Goal: Transaction & Acquisition: Obtain resource

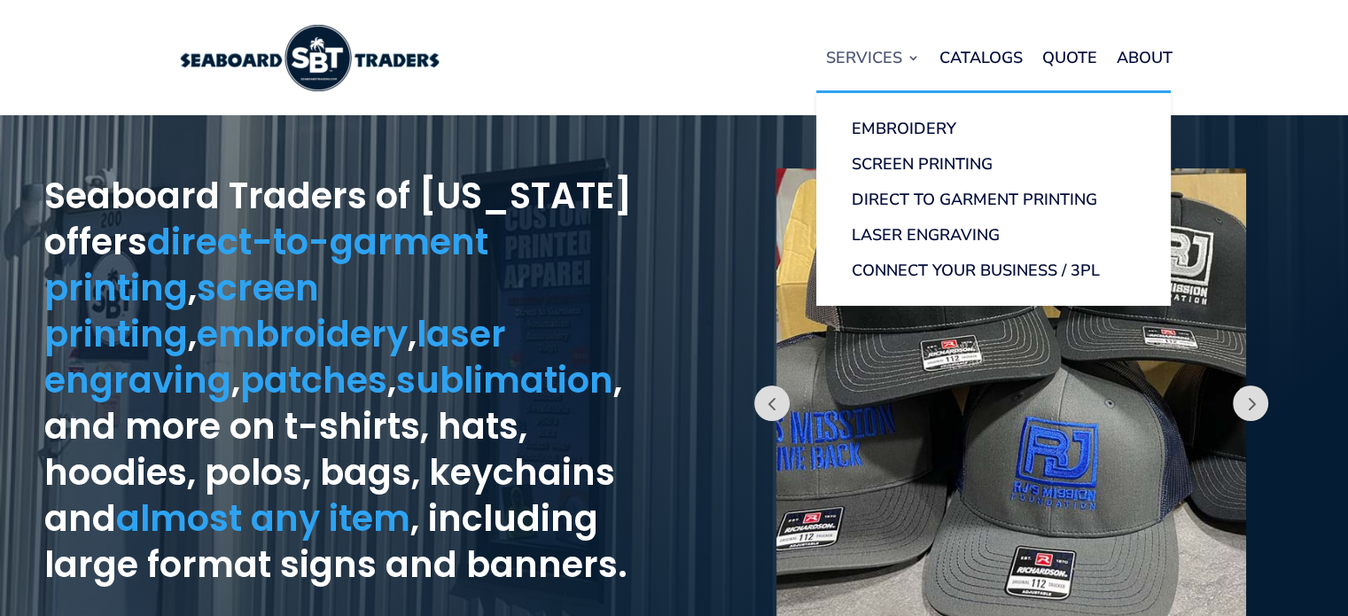
click at [899, 71] on link "Services" at bounding box center [873, 57] width 94 height 67
click at [926, 124] on link "Embroidery" at bounding box center [993, 128] width 319 height 35
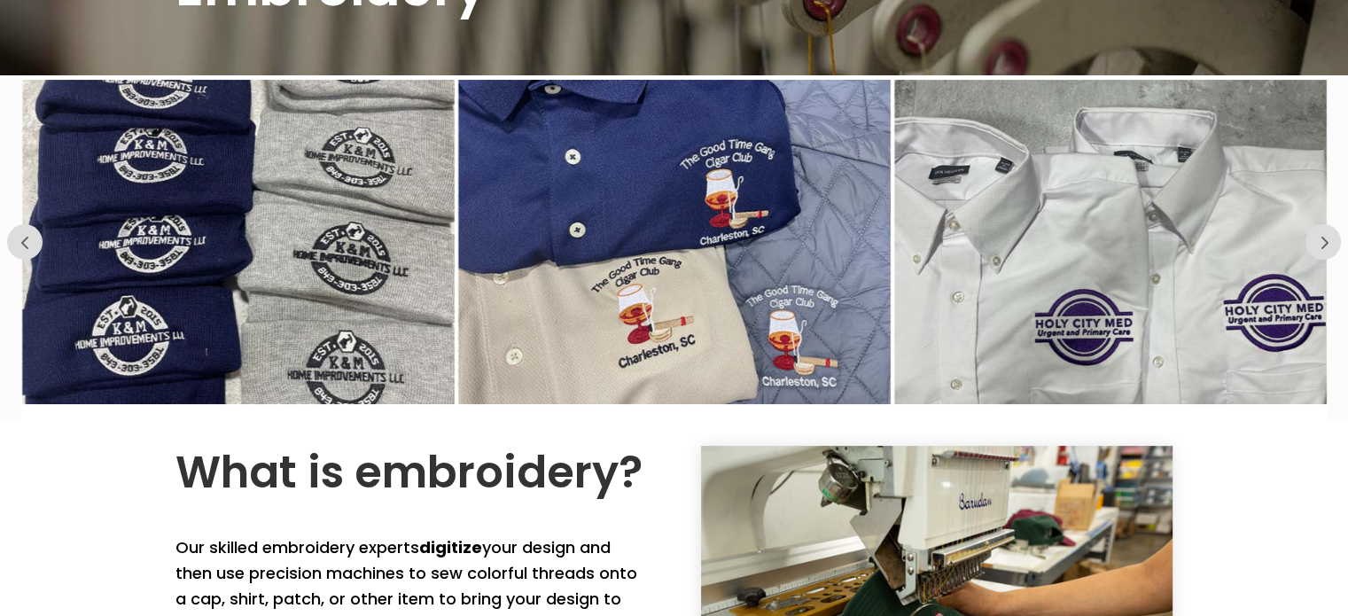
scroll to position [177, 0]
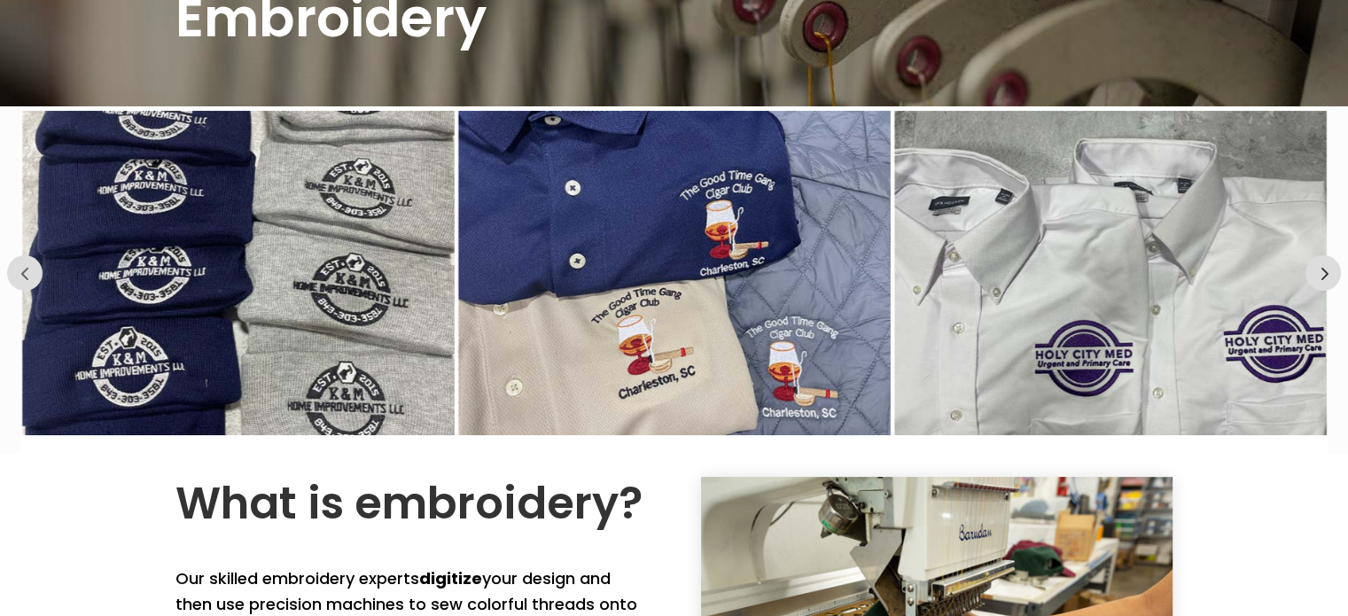
click at [1315, 278] on button "Prev" at bounding box center [1323, 272] width 35 height 35
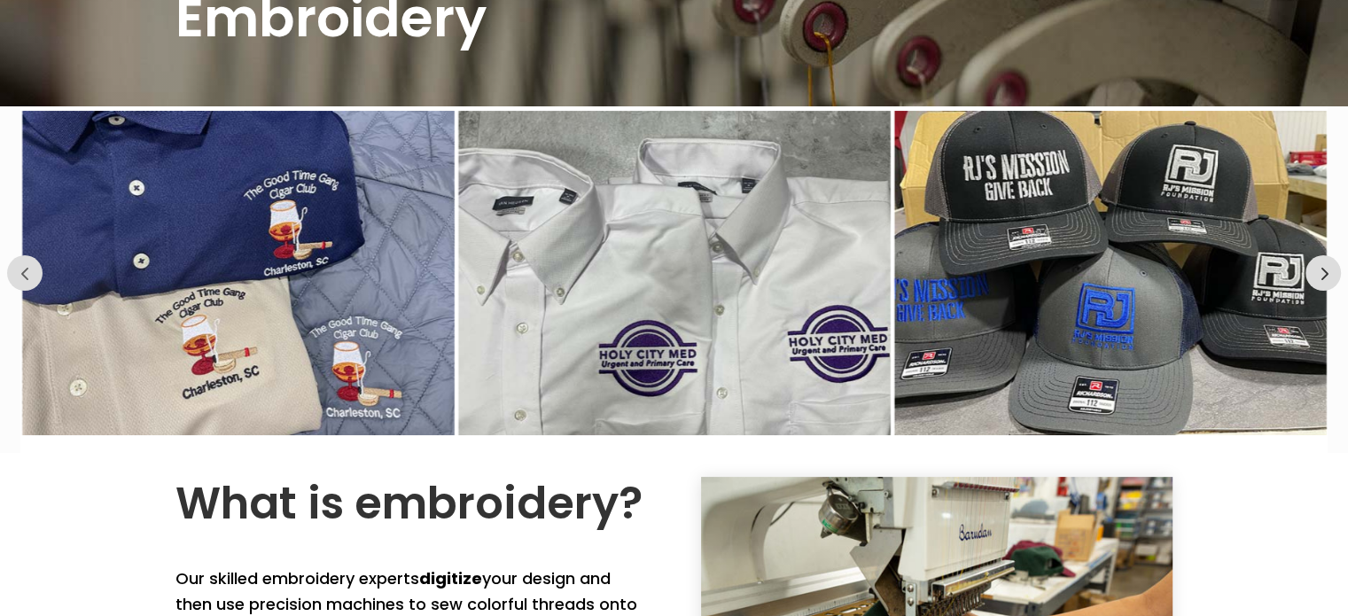
click at [1312, 274] on button "Prev" at bounding box center [1323, 272] width 35 height 35
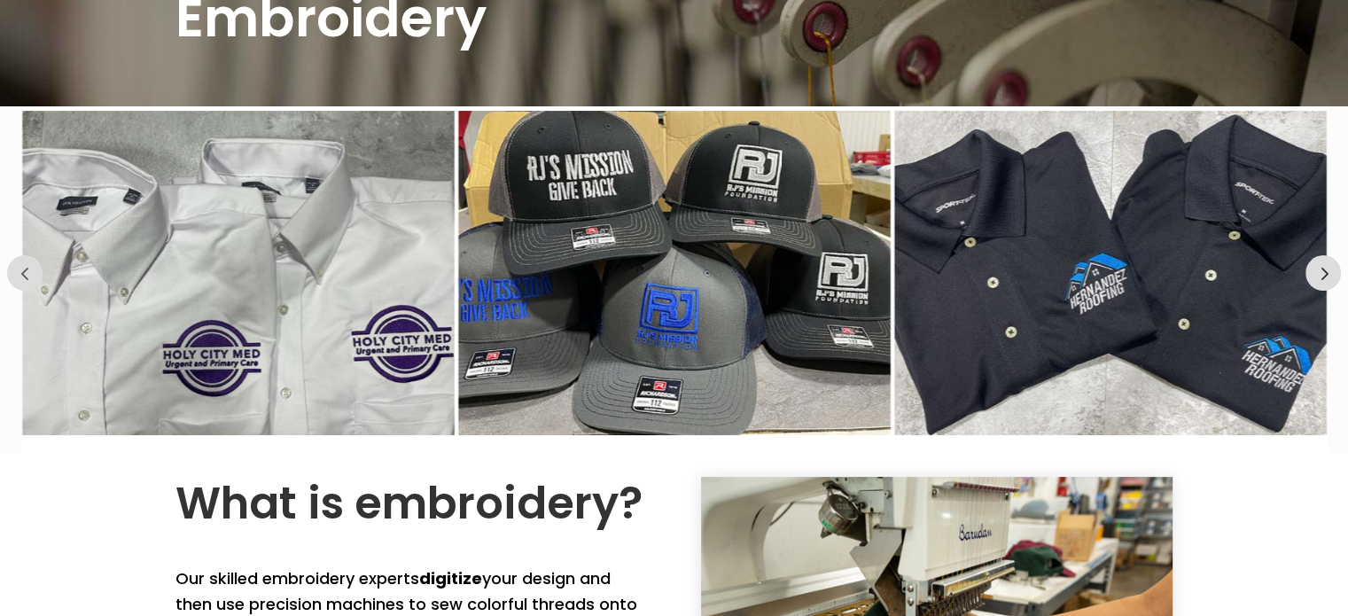
click at [1316, 276] on button "Prev" at bounding box center [1323, 272] width 35 height 35
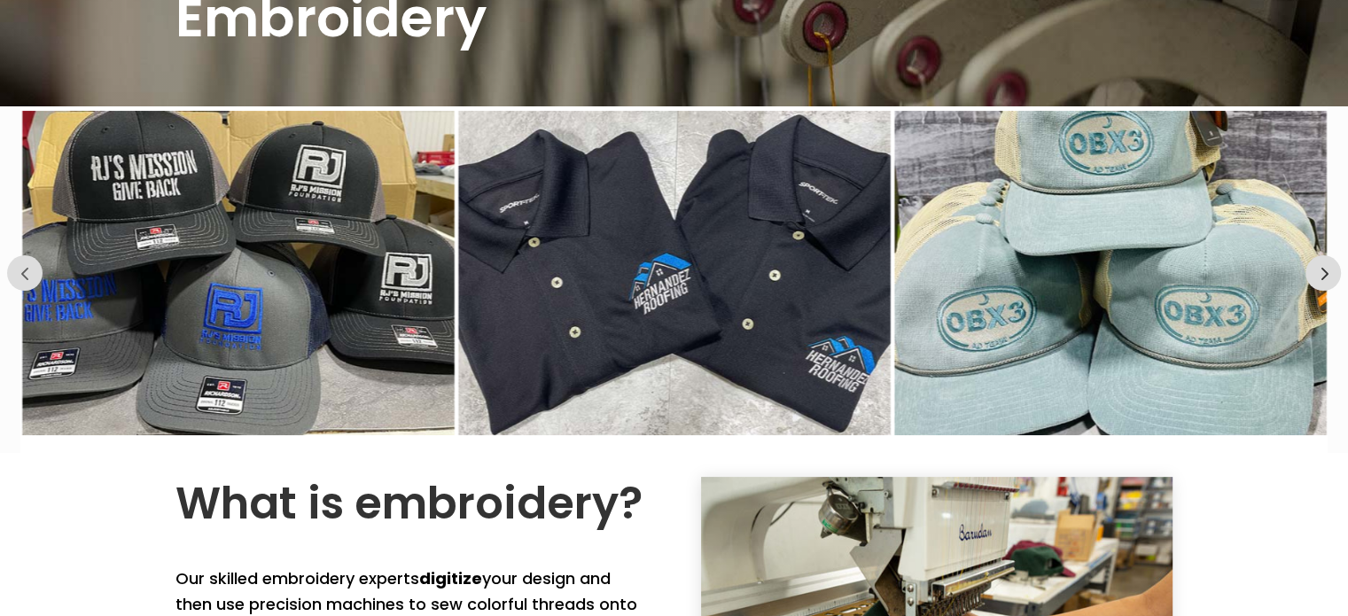
click at [1320, 276] on button "Prev" at bounding box center [1323, 272] width 35 height 35
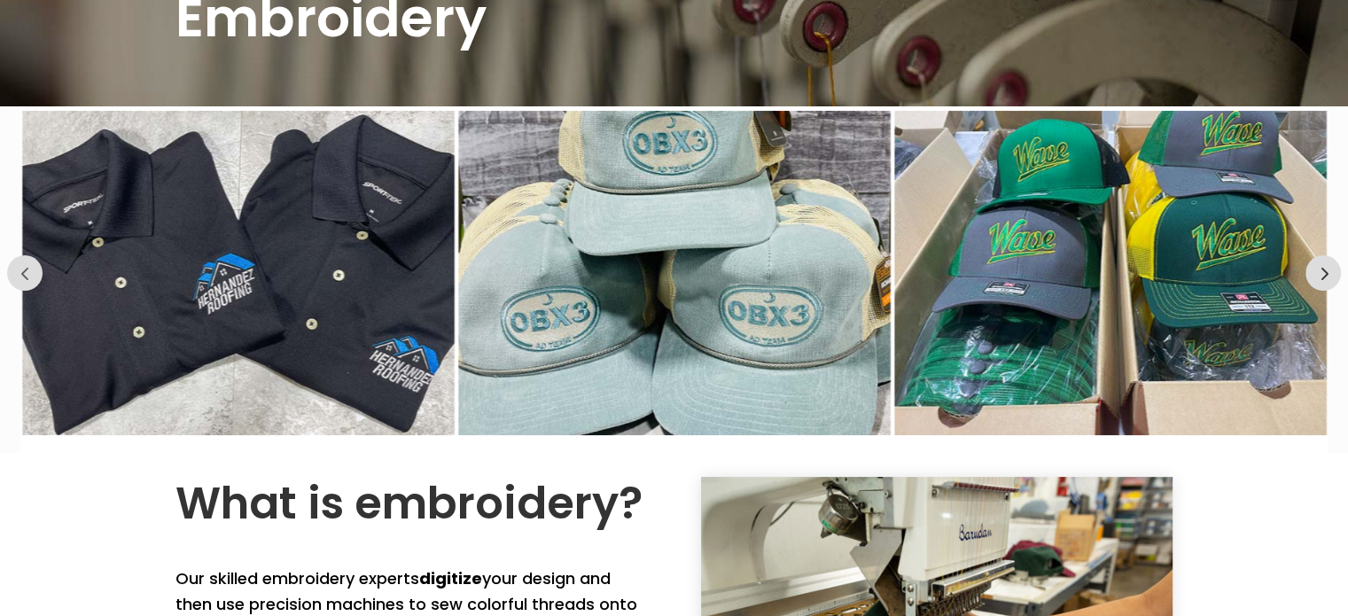
click at [1323, 279] on button "Prev" at bounding box center [1323, 272] width 35 height 35
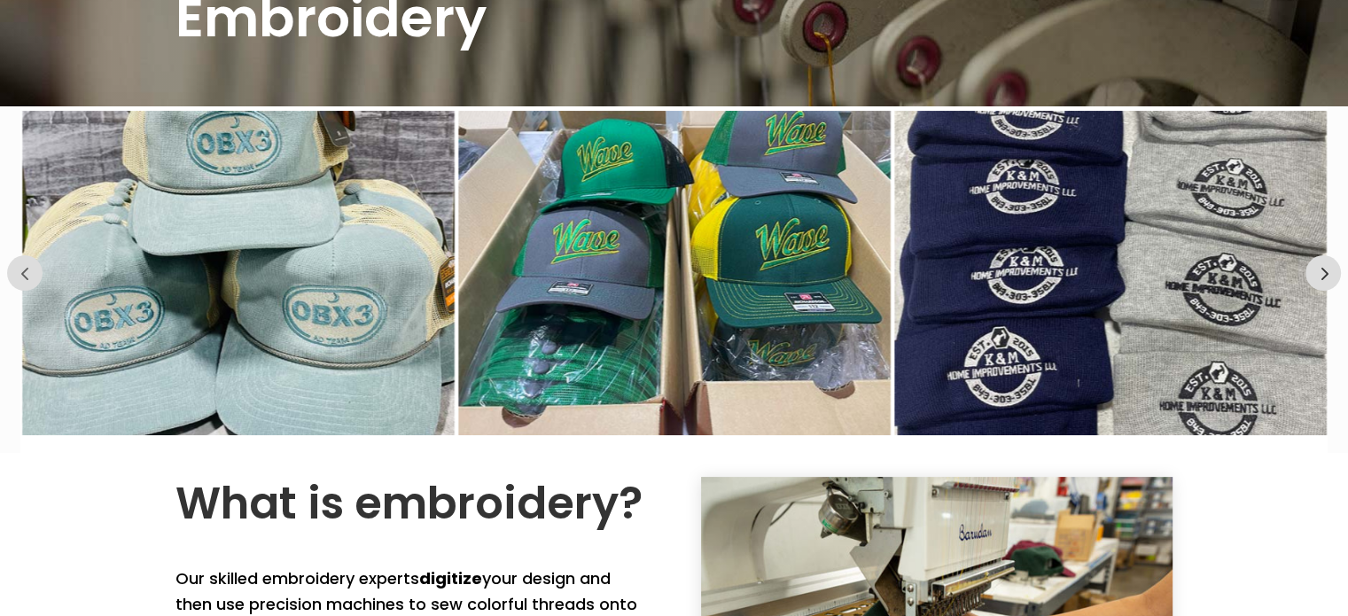
click at [1324, 281] on button "Prev" at bounding box center [1323, 272] width 35 height 35
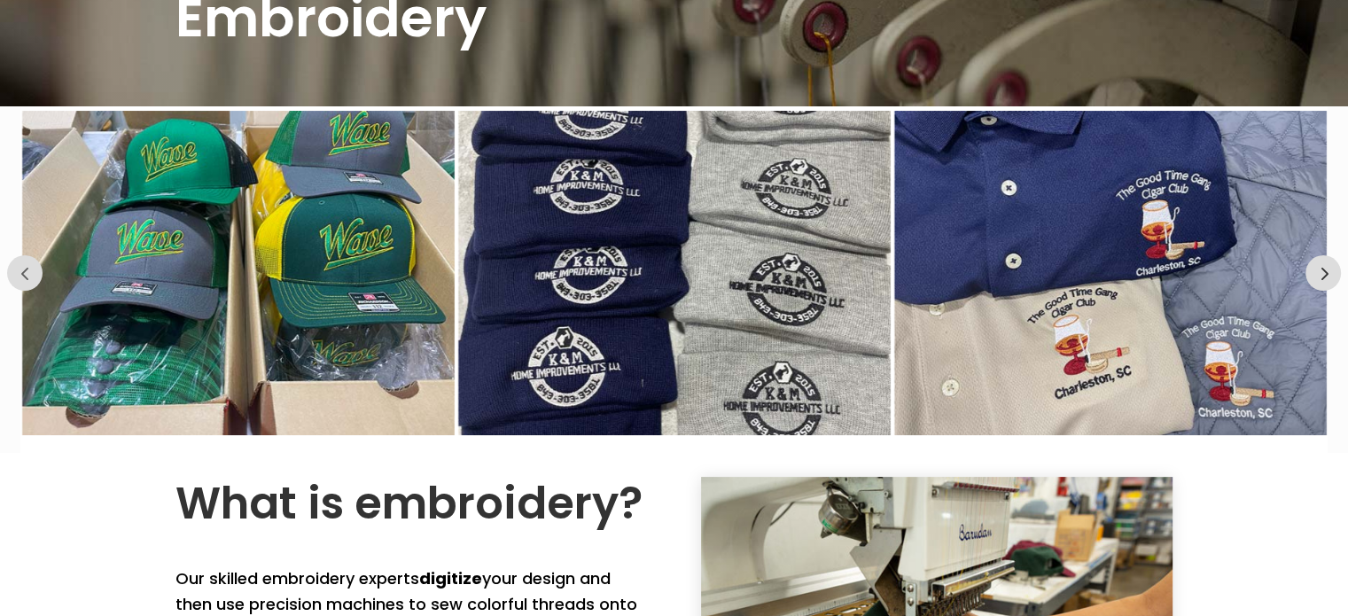
click at [1324, 281] on button "Prev" at bounding box center [1323, 272] width 35 height 35
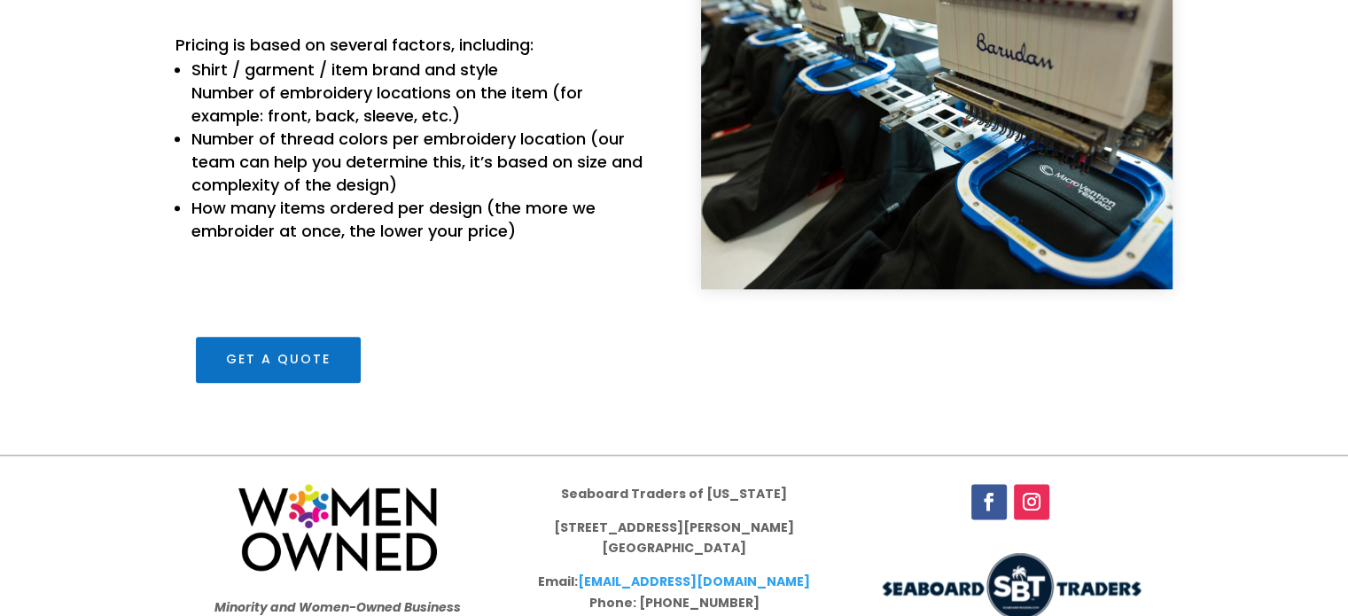
scroll to position [2165, 0]
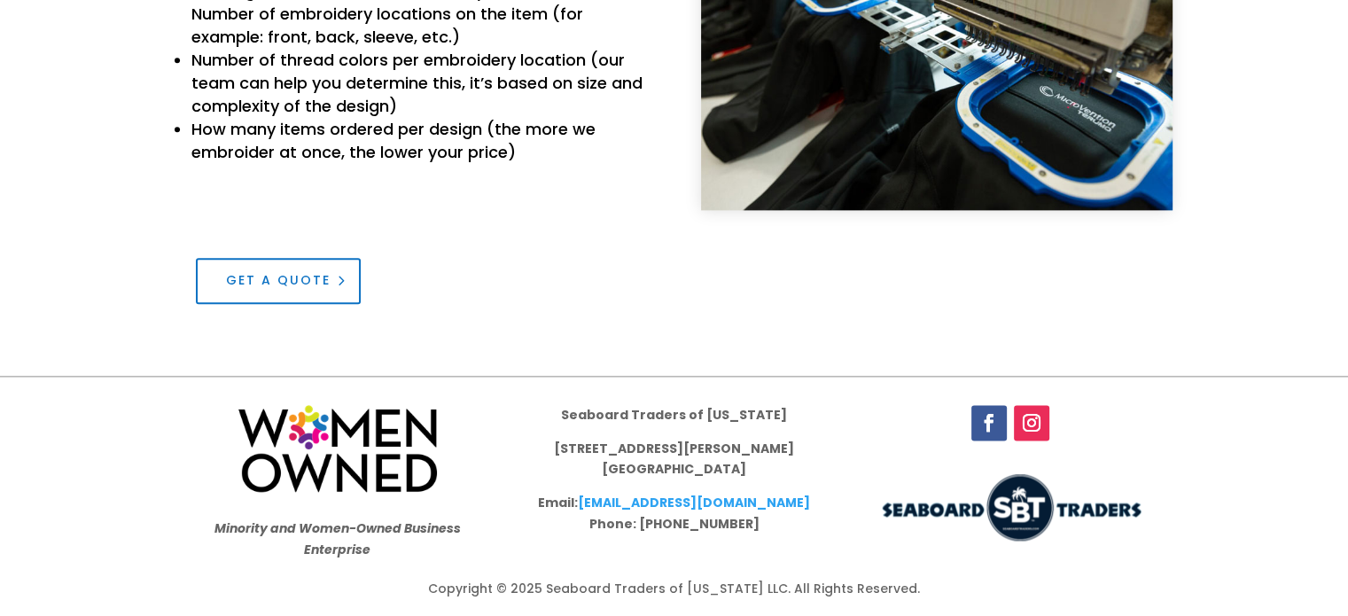
click at [337, 262] on link "Get a Quote" at bounding box center [278, 281] width 165 height 46
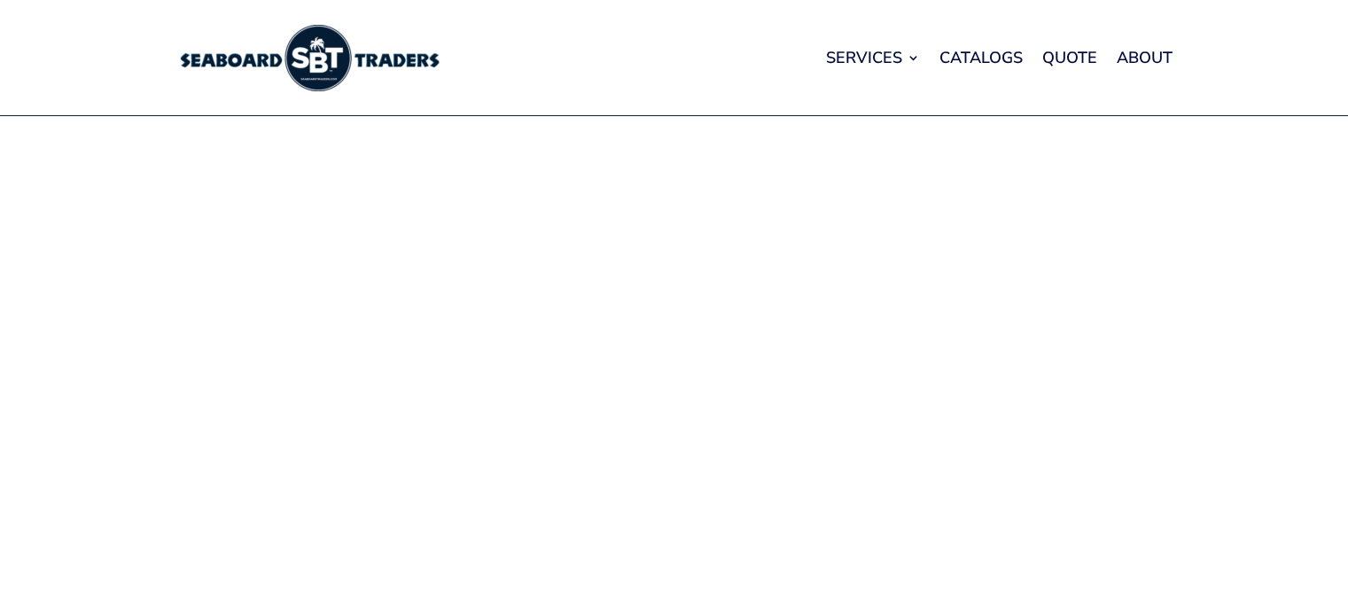
scroll to position [89, 0]
